Goal: Information Seeking & Learning: Learn about a topic

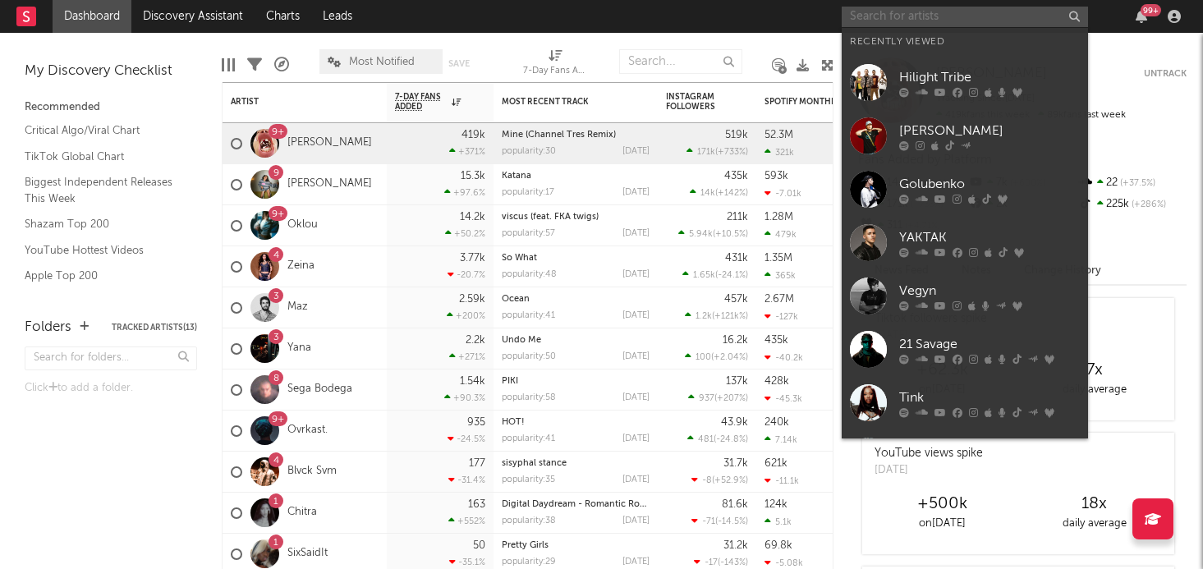
click at [907, 21] on input "text" at bounding box center [965, 17] width 246 height 21
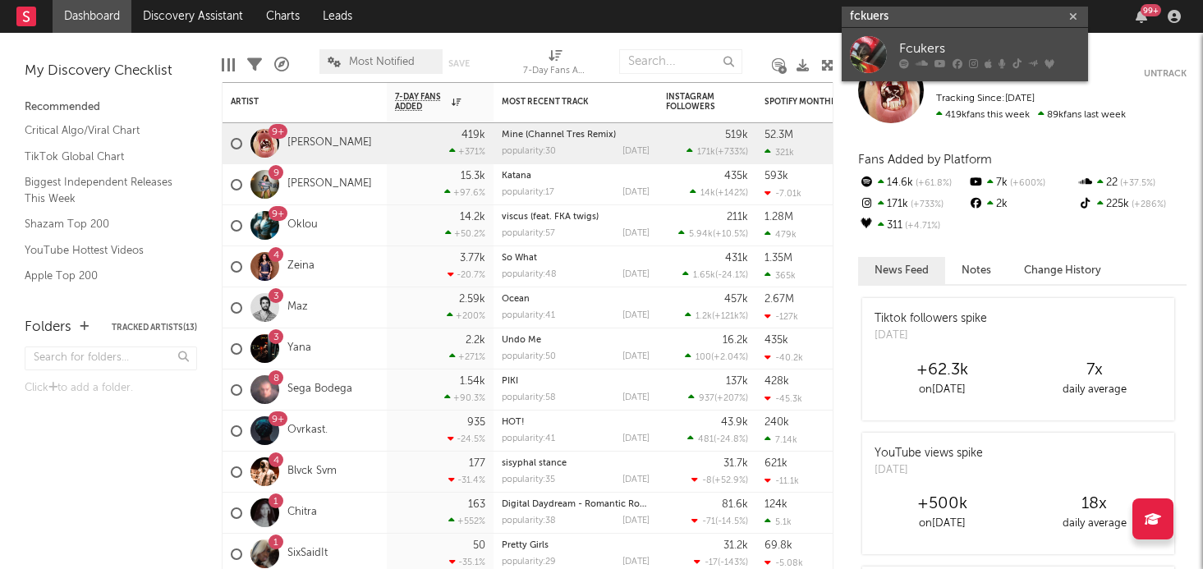
type input "fckuers"
click at [852, 63] on div at bounding box center [868, 54] width 37 height 37
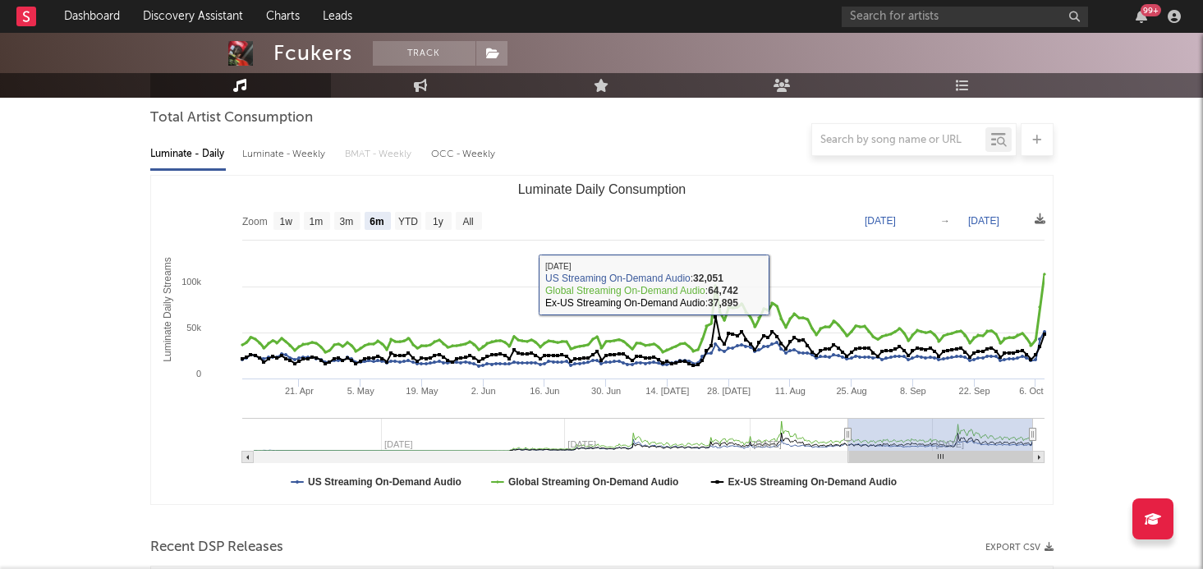
scroll to position [155, 0]
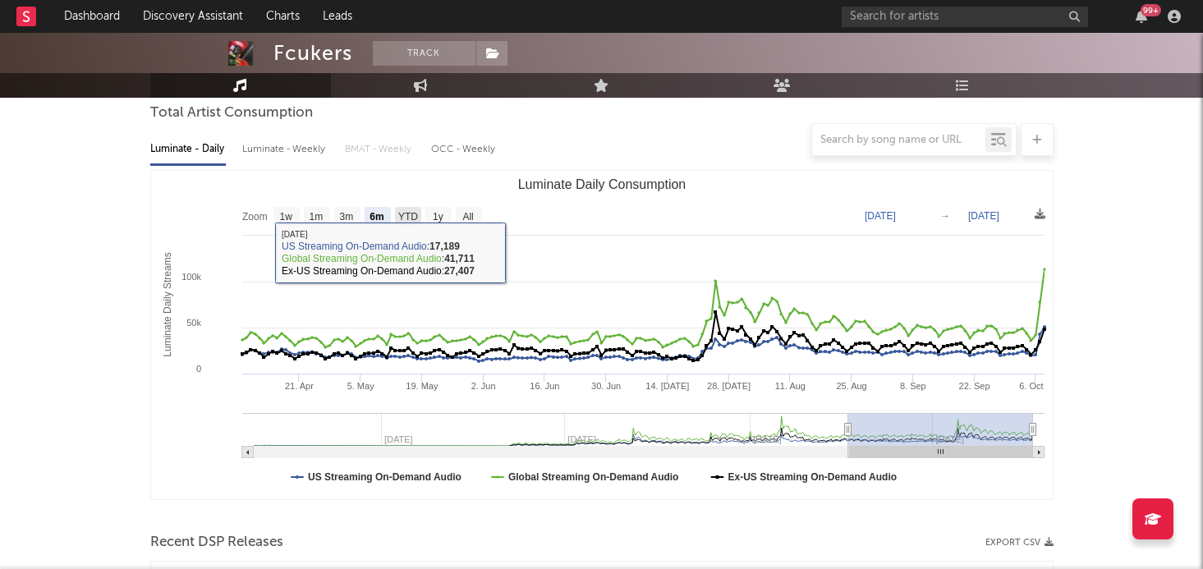
click at [402, 218] on text "YTD" at bounding box center [407, 216] width 20 height 11
select select "YTD"
type input "[DATE]"
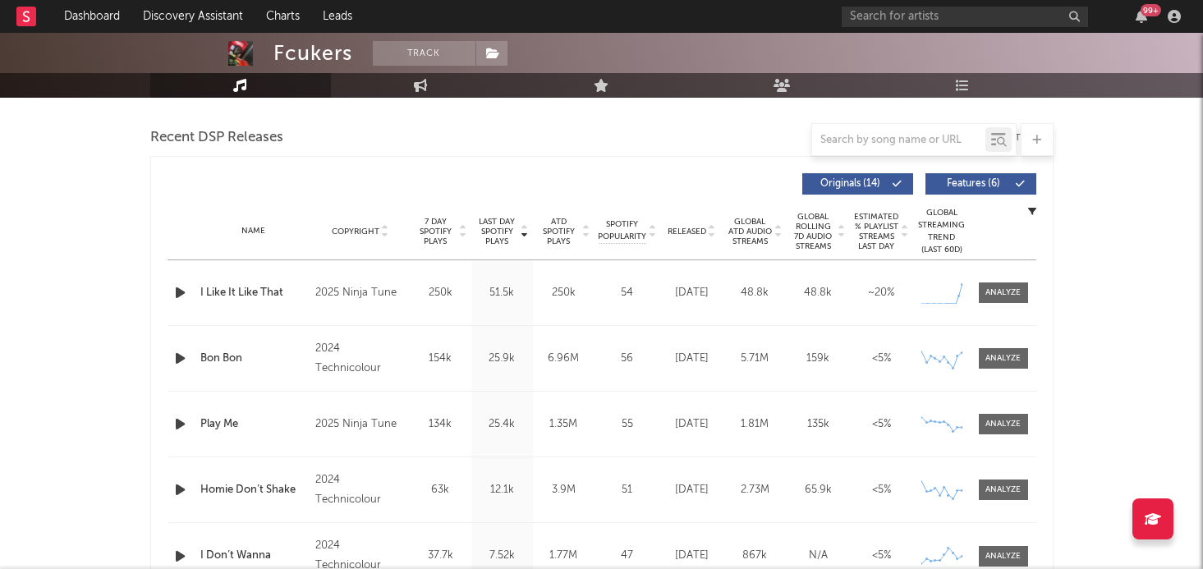
scroll to position [563, 0]
